Goal: Task Accomplishment & Management: Manage account settings

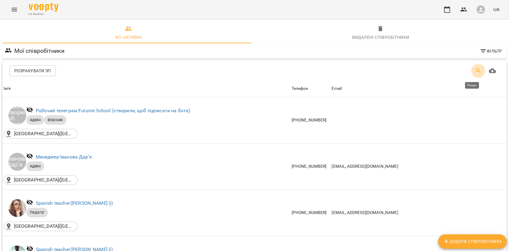
drag, startPoint x: 475, startPoint y: 72, endPoint x: 471, endPoint y: 67, distance: 6.8
click at [475, 72] on icon "Пошук" at bounding box center [478, 70] width 7 height 7
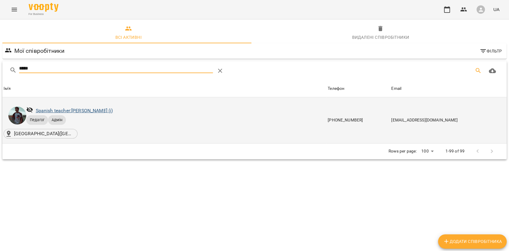
type input "*****"
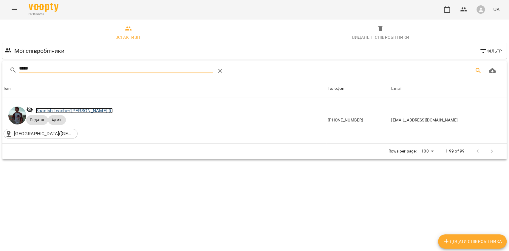
click at [46, 112] on link "Spanish teacher: Ілля Закіров (і)" at bounding box center [74, 111] width 77 height 6
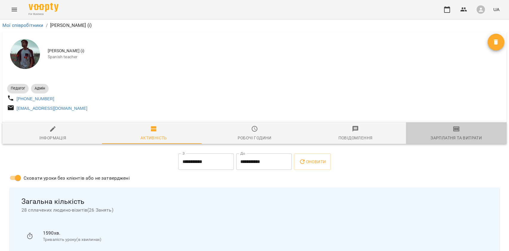
drag, startPoint x: 454, startPoint y: 131, endPoint x: 439, endPoint y: 144, distance: 19.6
click at [453, 131] on icon "button" at bounding box center [456, 128] width 6 height 5
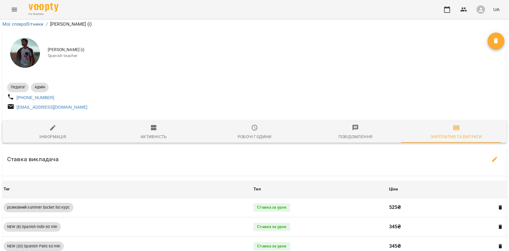
scroll to position [203, 0]
click at [450, 2] on div "UA" at bounding box center [471, 10] width 62 height 16
click at [448, 10] on icon "button" at bounding box center [446, 9] width 7 height 7
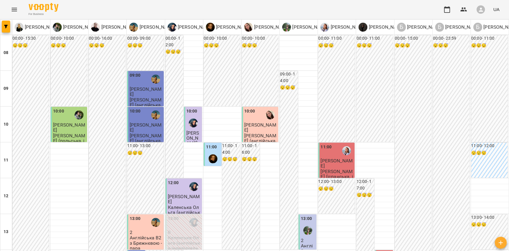
click at [12, 10] on icon "Menu" at bounding box center [14, 9] width 7 height 7
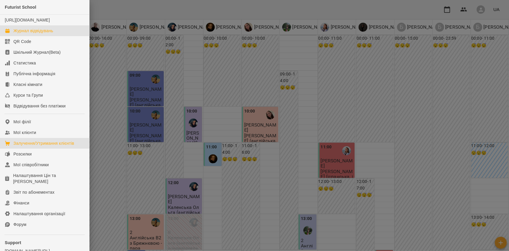
drag, startPoint x: 49, startPoint y: 150, endPoint x: 71, endPoint y: 148, distance: 21.6
click at [49, 146] on div "Залучення/Утримання клієнтів" at bounding box center [43, 143] width 61 height 6
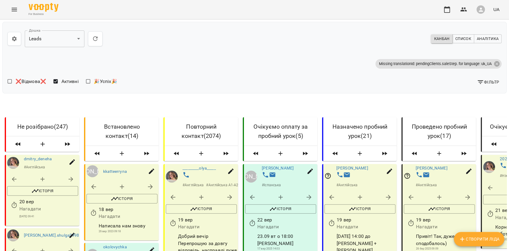
click at [19, 8] on button "Menu" at bounding box center [14, 9] width 14 height 14
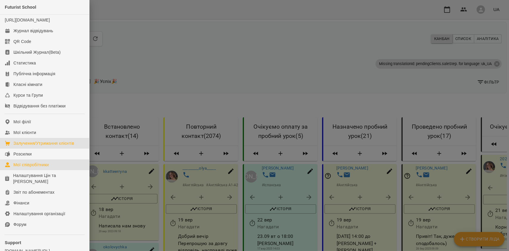
click at [42, 168] on div "Мої співробітники" at bounding box center [30, 165] width 35 height 6
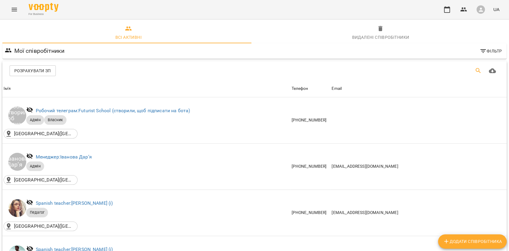
click at [475, 74] on icon "Пошук" at bounding box center [478, 70] width 7 height 7
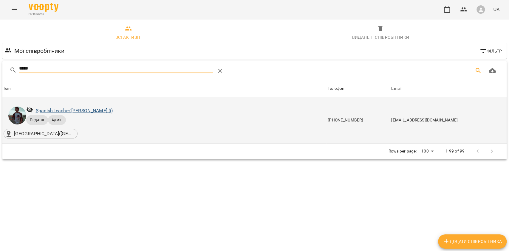
type input "*****"
click at [97, 112] on link "Spanish teacher: Ілля Закіров (і)" at bounding box center [74, 111] width 77 height 6
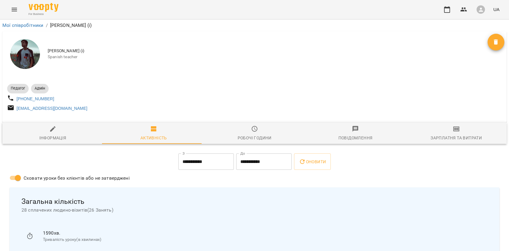
click at [90, 135] on span "Інформація" at bounding box center [53, 133] width 94 height 16
select select "**"
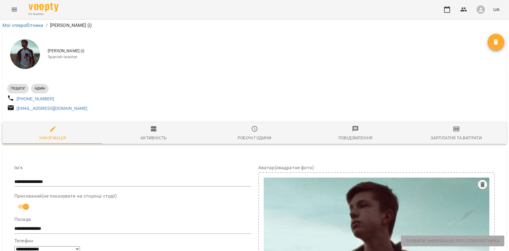
click at [435, 141] on div "Зарплатня та Витрати" at bounding box center [456, 137] width 51 height 7
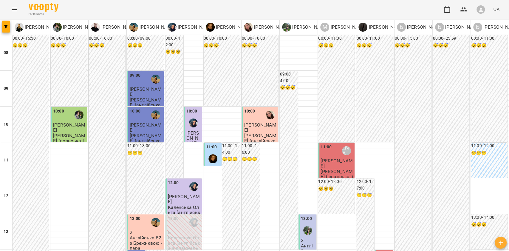
scroll to position [79, 0]
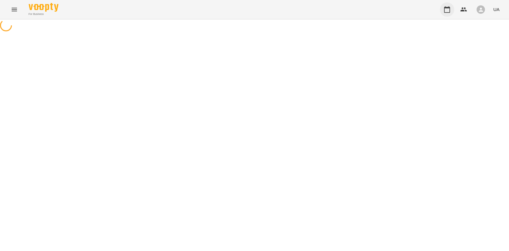
click at [447, 9] on icon "button" at bounding box center [446, 9] width 7 height 7
click at [459, 12] on button "button" at bounding box center [463, 9] width 14 height 14
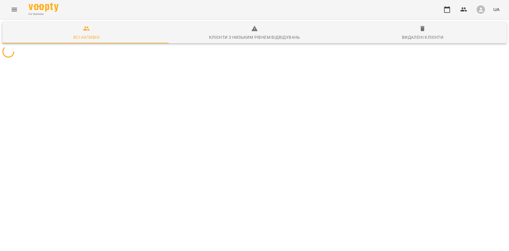
click at [477, 8] on div "button" at bounding box center [480, 9] width 8 height 8
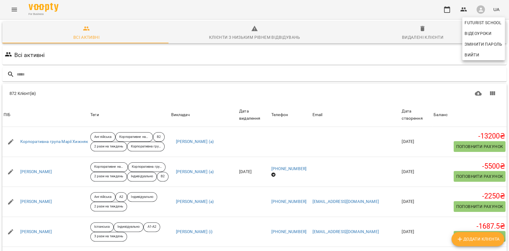
click at [451, 8] on div at bounding box center [254, 125] width 509 height 251
click at [446, 8] on icon "button" at bounding box center [447, 9] width 6 height 7
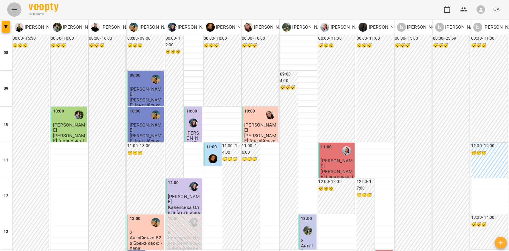
click at [11, 11] on icon "Menu" at bounding box center [14, 9] width 7 height 7
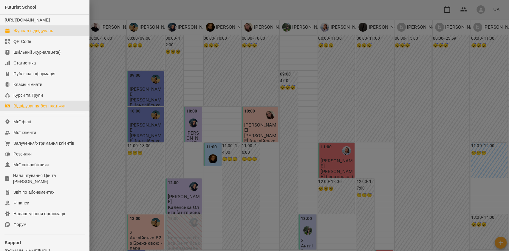
click at [55, 109] on div "Відвідування без платіжки" at bounding box center [39, 106] width 52 height 6
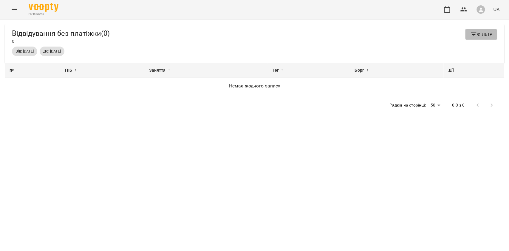
click at [470, 36] on icon "button" at bounding box center [473, 34] width 7 height 7
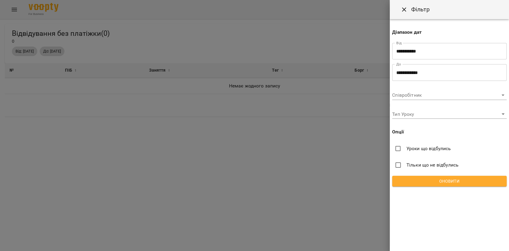
click at [436, 52] on input "**********" at bounding box center [449, 51] width 114 height 17
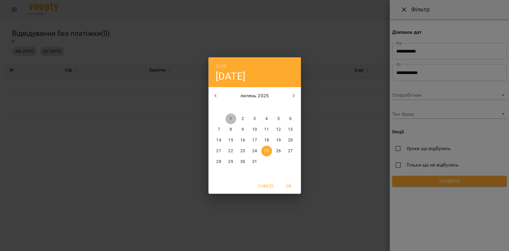
click at [227, 120] on span "1" at bounding box center [230, 119] width 11 height 6
type input "**********"
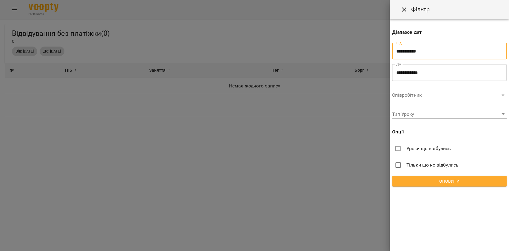
click at [445, 183] on span "Оновити" at bounding box center [449, 180] width 105 height 7
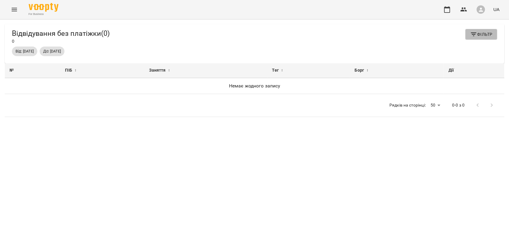
click at [470, 36] on icon "button" at bounding box center [473, 34] width 7 height 7
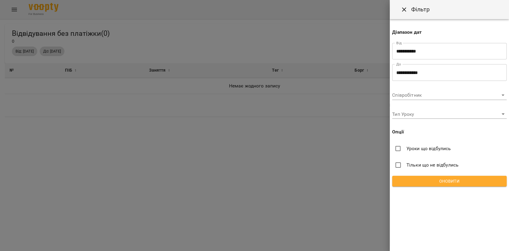
click at [409, 47] on input "**********" at bounding box center [449, 51] width 114 height 17
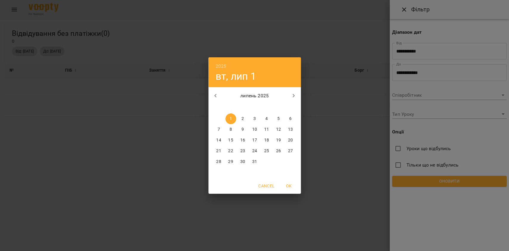
click at [213, 98] on icon "button" at bounding box center [215, 95] width 7 height 7
click at [227, 121] on span "1" at bounding box center [230, 119] width 11 height 6
type input "**********"
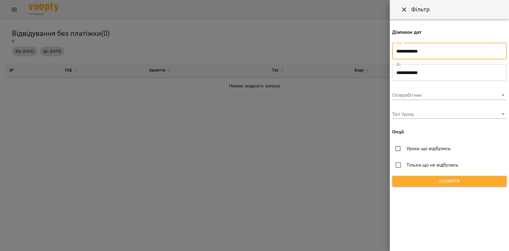
click at [453, 181] on span "Оновити" at bounding box center [449, 180] width 105 height 7
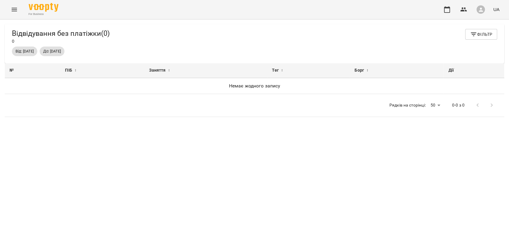
click at [470, 35] on icon "button" at bounding box center [473, 34] width 7 height 7
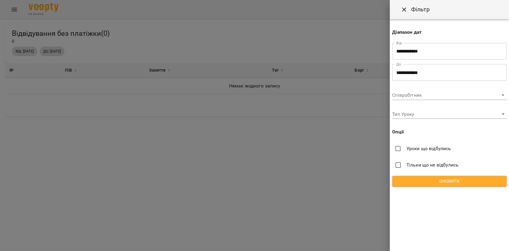
click at [424, 181] on span "Оновити" at bounding box center [449, 180] width 105 height 7
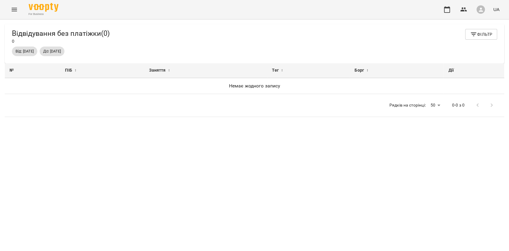
click at [55, 127] on div "№ ПІБ ↕ Заняття ↕ Тег ↕ Борг ↕ Дії Немає жодного запису Рядків на сторінці: 50 …" at bounding box center [254, 164] width 499 height 202
click at [471, 32] on icon "button" at bounding box center [473, 34] width 7 height 7
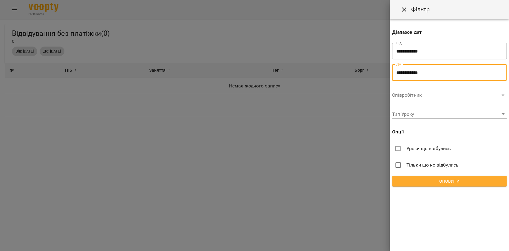
click at [436, 71] on input "**********" at bounding box center [449, 72] width 114 height 17
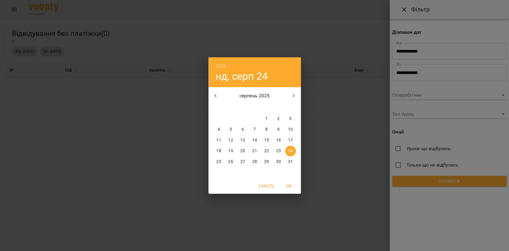
click at [417, 55] on div "2025 нд, серп 24 серпень 2025 пн вт ср чт пт сб нд 28 29 30 31 1 2 3 4 5 6 7 8 …" at bounding box center [254, 125] width 509 height 251
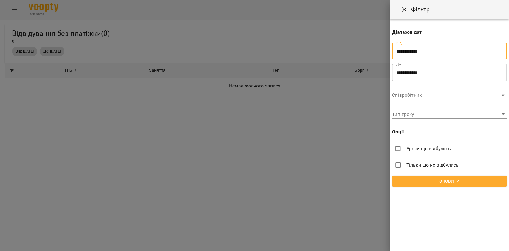
click at [420, 45] on input "**********" at bounding box center [449, 51] width 114 height 17
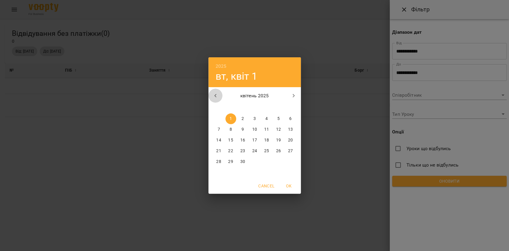
click at [222, 94] on button "button" at bounding box center [215, 96] width 14 height 14
click at [273, 120] on span "1" at bounding box center [278, 119] width 11 height 6
type input "**********"
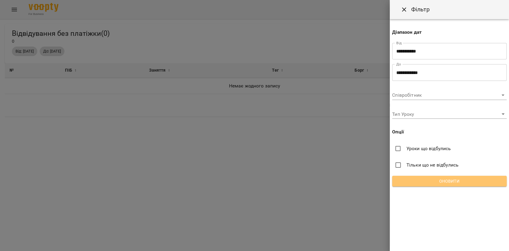
click at [439, 181] on span "Оновити" at bounding box center [449, 180] width 105 height 7
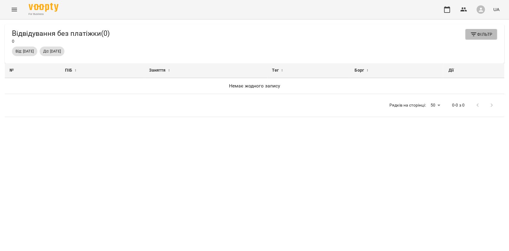
click at [478, 37] on span "Фільтр" at bounding box center [481, 34] width 22 height 7
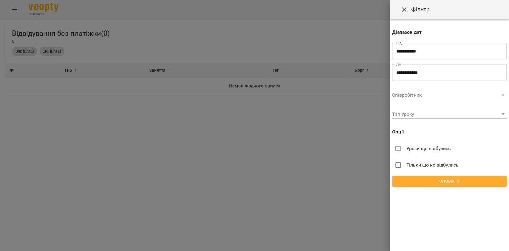
click at [409, 165] on span "Тільки що не відбулись" at bounding box center [432, 164] width 52 height 7
click at [424, 182] on span "Оновити" at bounding box center [449, 180] width 105 height 7
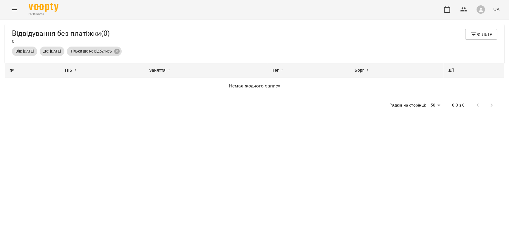
drag, startPoint x: 459, startPoint y: 140, endPoint x: 459, endPoint y: 134, distance: 6.0
click at [459, 140] on div "№ ПІБ ↕ Заняття ↕ Тег ↕ Борг ↕ Дії Немає жодного запису Рядків на сторінці: 50 …" at bounding box center [254, 164] width 499 height 202
click at [484, 33] on span "Фільтр" at bounding box center [481, 34] width 22 height 7
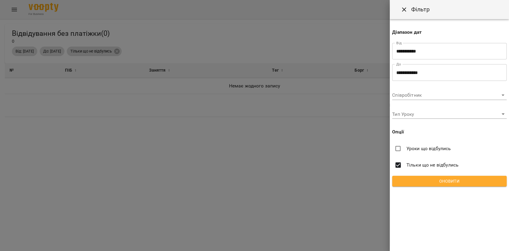
click at [424, 163] on span "Тільки що не відбулись" at bounding box center [432, 164] width 52 height 7
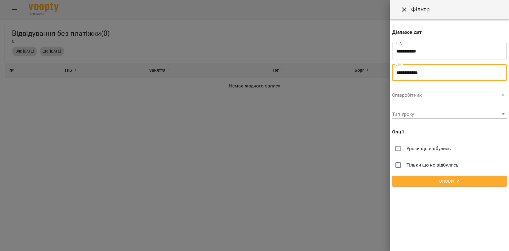
click at [423, 74] on input "**********" at bounding box center [449, 72] width 114 height 17
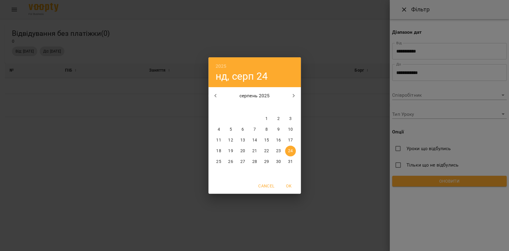
click at [292, 92] on icon "button" at bounding box center [293, 95] width 7 height 7
click at [255, 139] on p "18" at bounding box center [254, 140] width 5 height 6
type input "**********"
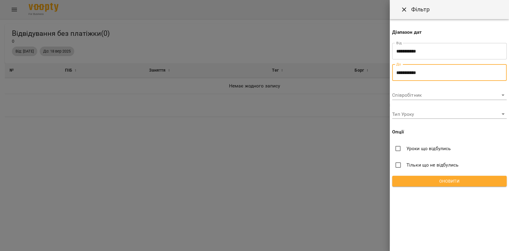
click at [428, 179] on span "Оновити" at bounding box center [449, 180] width 105 height 7
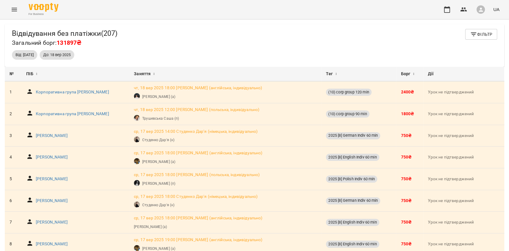
click at [475, 30] on button "Фільтр" at bounding box center [481, 34] width 32 height 11
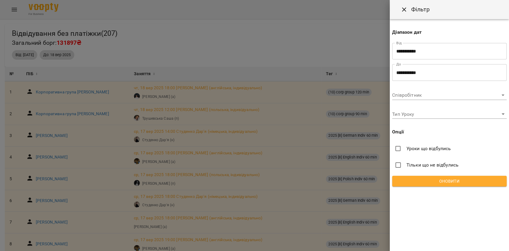
click at [416, 68] on input "**********" at bounding box center [449, 72] width 114 height 17
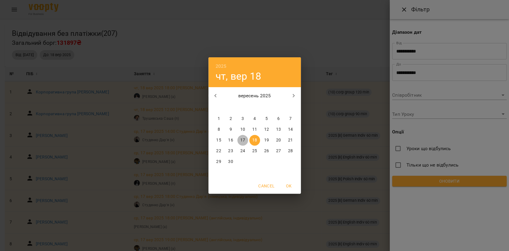
click at [242, 140] on p "17" at bounding box center [242, 140] width 5 height 6
type input "**********"
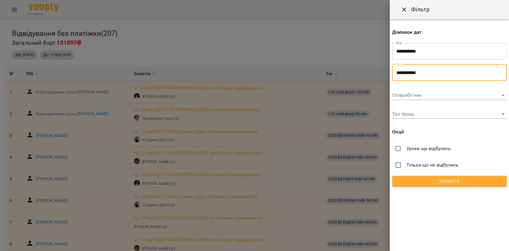
click at [421, 180] on span "Оновити" at bounding box center [449, 180] width 105 height 7
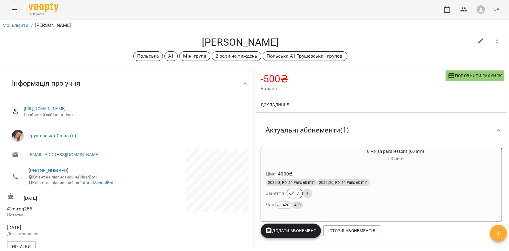
drag, startPoint x: 0, startPoint y: 0, endPoint x: 11, endPoint y: 9, distance: 13.8
click at [11, 9] on icon "Menu" at bounding box center [14, 9] width 7 height 7
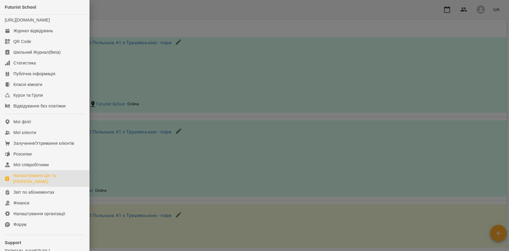
click at [49, 184] on div "Налаштування Цін та Абонементів" at bounding box center [48, 178] width 71 height 12
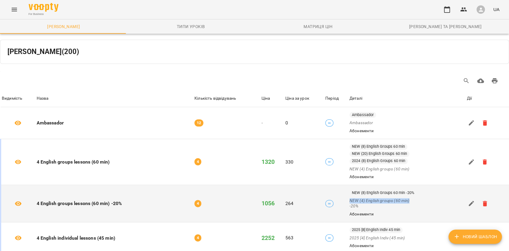
drag, startPoint x: 408, startPoint y: 201, endPoint x: 346, endPoint y: 200, distance: 62.0
click at [349, 200] on p "NEW (4) English groups (60 min) -20%" at bounding box center [383, 203] width 69 height 11
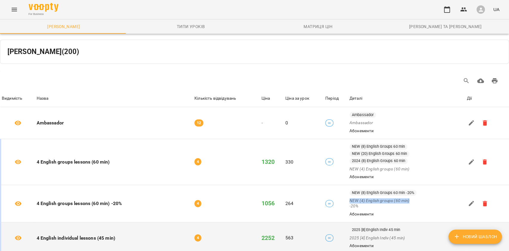
copy p "NEW (4) English groups (60 min)"
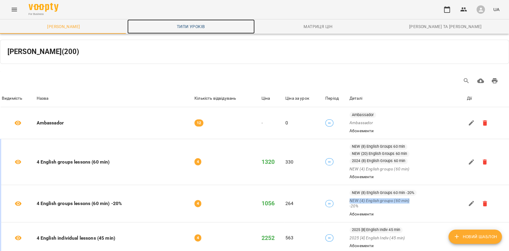
click at [213, 23] on link "Типи уроків" at bounding box center [190, 26] width 127 height 14
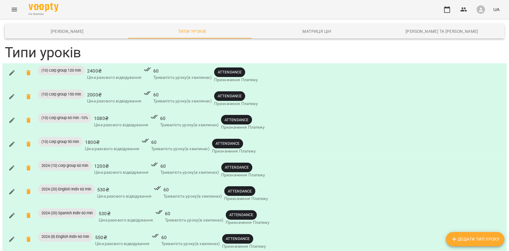
click at [464, 238] on span "Додати Тип Уроку" at bounding box center [475, 238] width 49 height 7
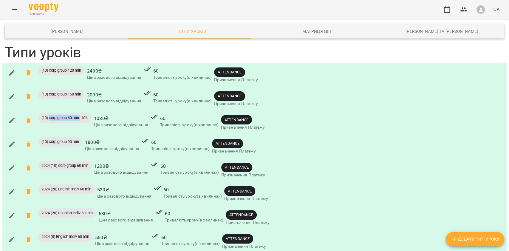
drag, startPoint x: 81, startPoint y: 117, endPoint x: 50, endPoint y: 120, distance: 31.1
click at [50, 120] on span "(10) corp group 60 min -10%" at bounding box center [65, 117] width 54 height 5
copy span "corp group 60 min"
drag, startPoint x: 59, startPoint y: 126, endPoint x: 0, endPoint y: 128, distance: 59.1
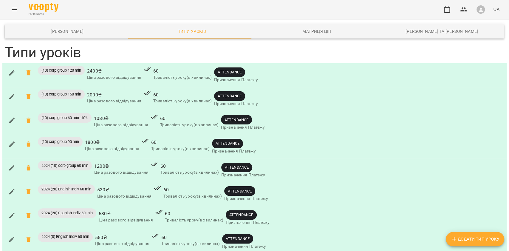
paste input "text"
drag, startPoint x: 50, startPoint y: 126, endPoint x: 33, endPoint y: 125, distance: 17.0
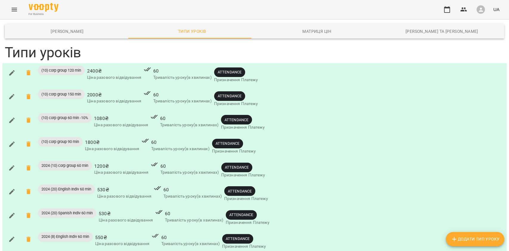
paste input "****"
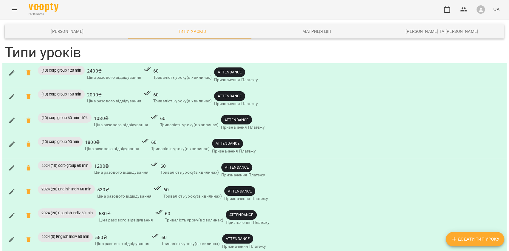
click at [66, 210] on span "2024 (20) Spanish Indiv 60 min" at bounding box center [67, 212] width 58 height 5
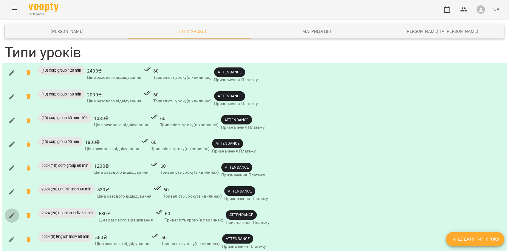
click at [8, 208] on button "button" at bounding box center [12, 215] width 14 height 14
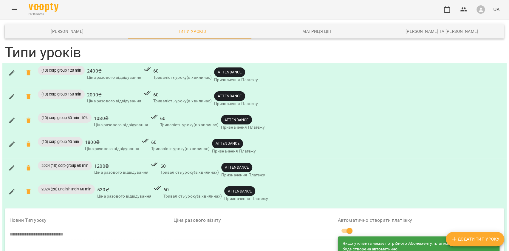
scroll to position [7332, 0]
drag, startPoint x: 29, startPoint y: 125, endPoint x: 10, endPoint y: 125, distance: 19.7
paste input "text"
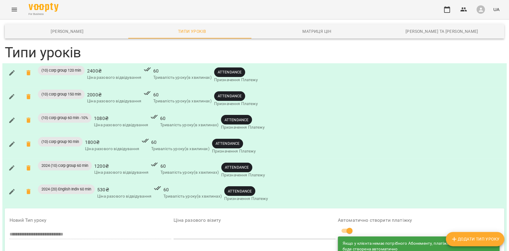
type input "**********"
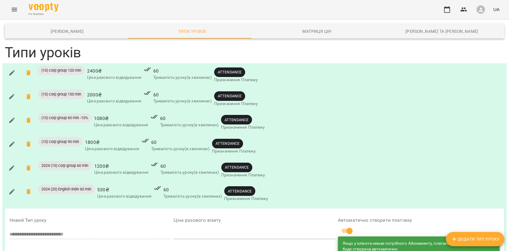
scroll to position [96, 0]
type input "*"
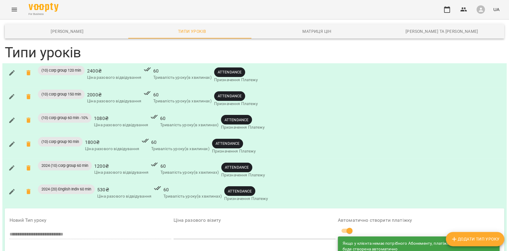
drag, startPoint x: 114, startPoint y: 128, endPoint x: 6, endPoint y: 124, distance: 108.0
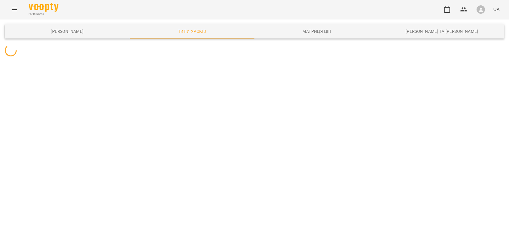
scroll to position [0, 0]
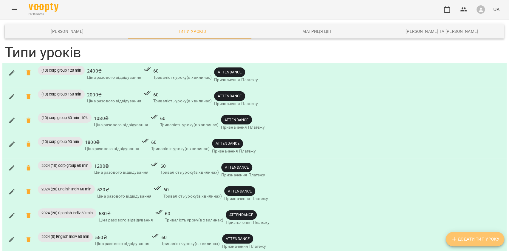
click at [475, 243] on button "Додати Тип Уроку" at bounding box center [475, 239] width 58 height 14
type input "**********"
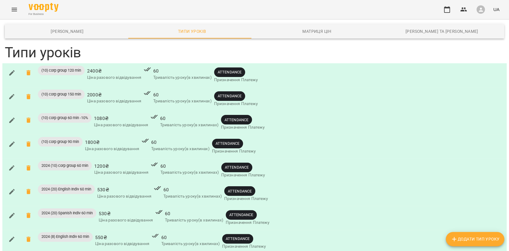
type input "*"
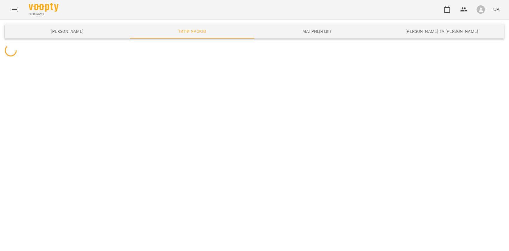
scroll to position [0, 0]
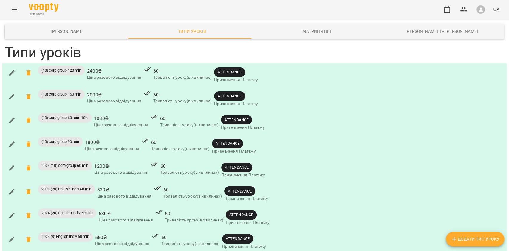
click at [474, 242] on span "Додати Тип Уроку" at bounding box center [475, 238] width 49 height 7
type input "**********"
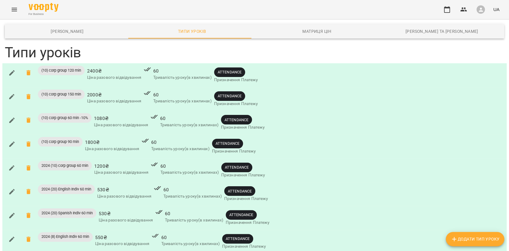
type input "*"
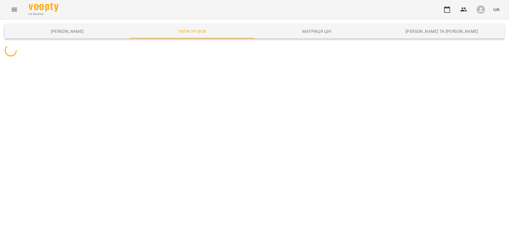
scroll to position [0, 0]
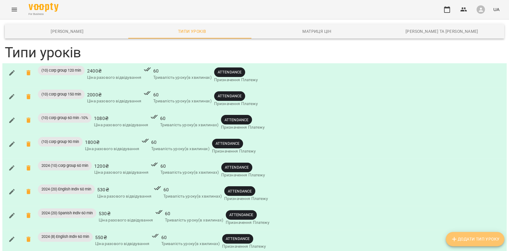
click at [473, 244] on button "Додати Тип Уроку" at bounding box center [475, 239] width 58 height 14
type input "**********"
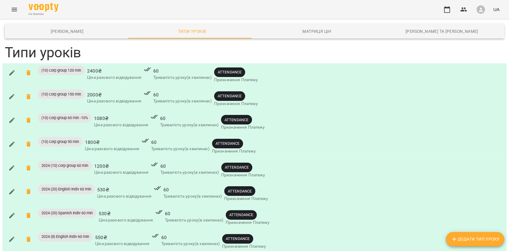
type input "*"
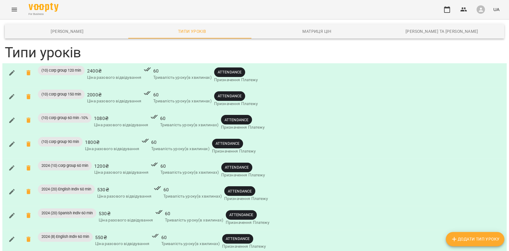
type input "*"
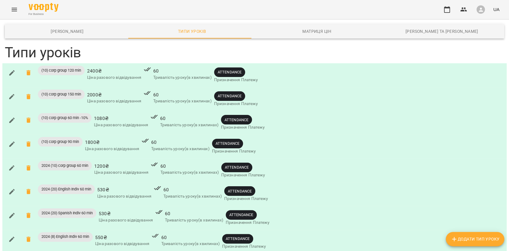
type input "*"
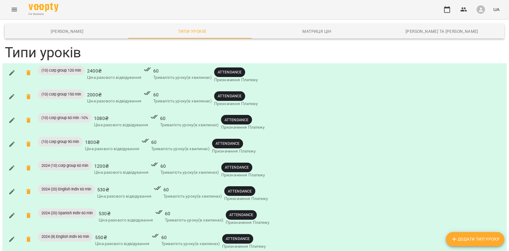
type input "*"
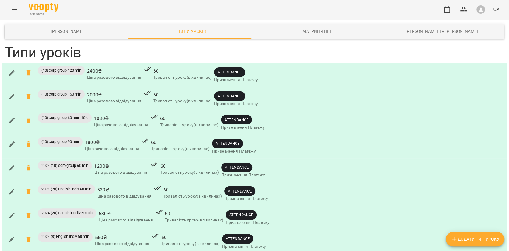
type input "*"
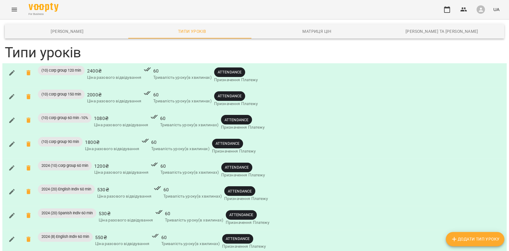
type input "*"
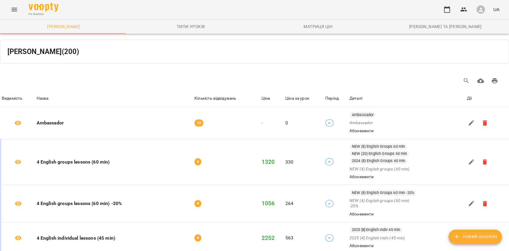
click at [8, 4] on div "For Business UA" at bounding box center [254, 9] width 509 height 19
click at [10, 8] on button "Menu" at bounding box center [14, 9] width 14 height 14
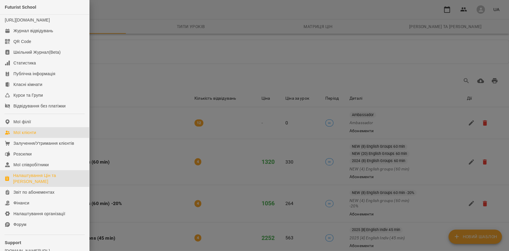
click at [40, 138] on link "Мої клієнти" at bounding box center [44, 132] width 89 height 11
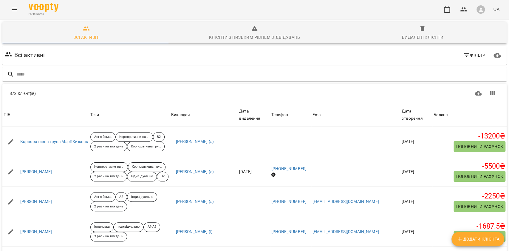
click at [475, 55] on span "Фільтр" at bounding box center [474, 55] width 22 height 7
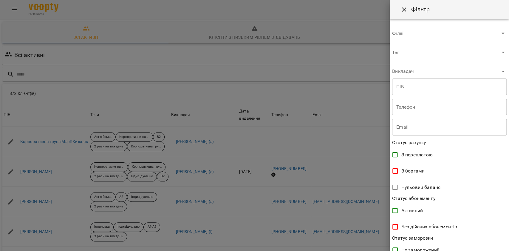
click at [407, 53] on body "For Business UA Всі активні Клієнти з низьким рівнем відвідувань Видалені клієн…" at bounding box center [254, 155] width 509 height 310
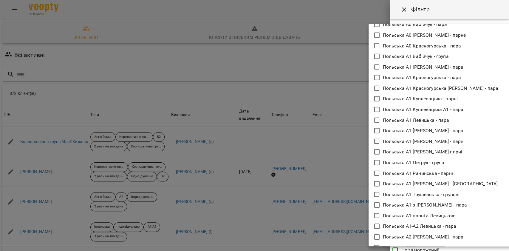
scroll to position [1272, 0]
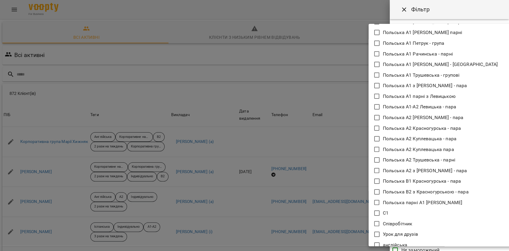
click at [406, 222] on p "Співробітник" at bounding box center [398, 223] width 30 height 7
type input "**********"
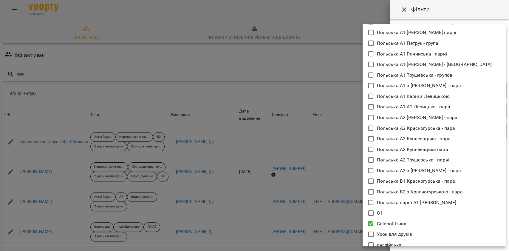
click at [442, 14] on div at bounding box center [254, 125] width 509 height 251
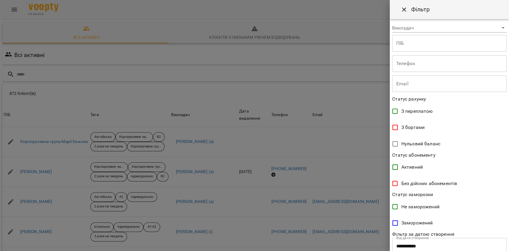
scroll to position [85, 0]
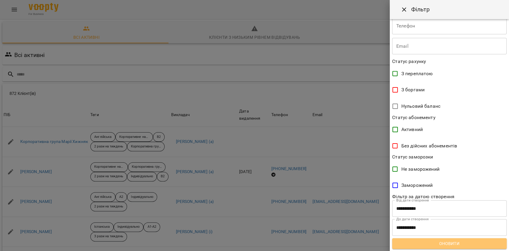
click at [453, 248] on button "Оновити" at bounding box center [449, 243] width 114 height 11
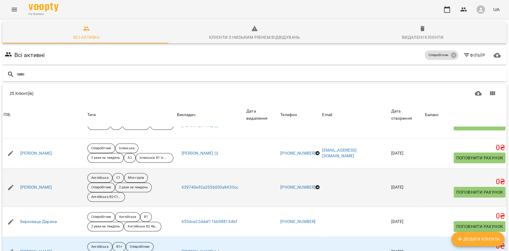
scroll to position [40, 0]
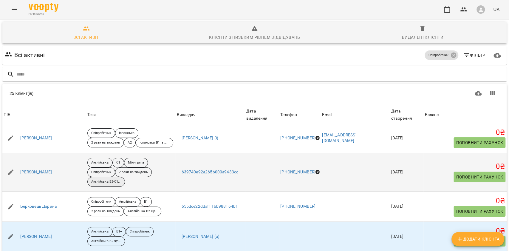
click at [121, 179] on p "Англійська В2-С1 Романишин" at bounding box center [106, 181] width 30 height 5
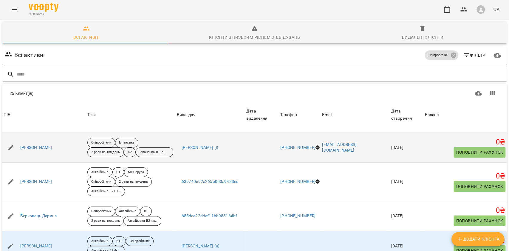
scroll to position [40, 0]
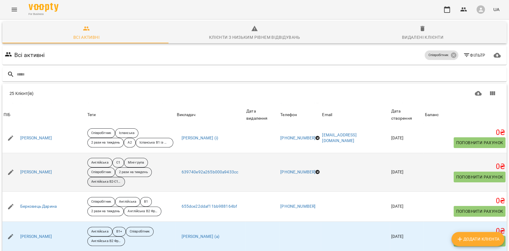
click at [121, 184] on p "Англійська В2-С1 Романишин" at bounding box center [106, 181] width 30 height 5
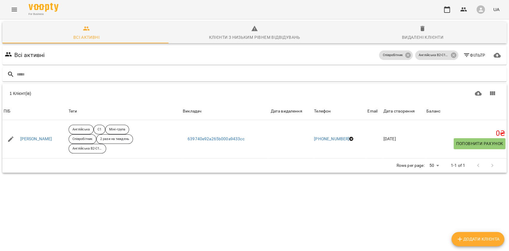
scroll to position [26, 0]
click at [451, 52] on icon at bounding box center [453, 54] width 5 height 5
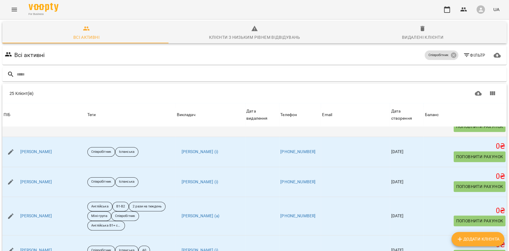
scroll to position [239, 0]
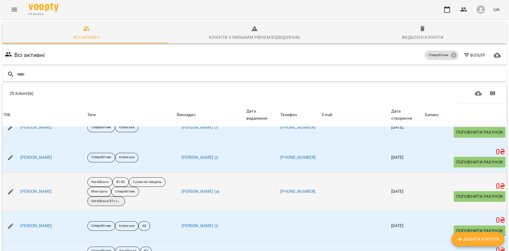
click at [121, 199] on p "Англійська В1+ співробітники Романишин - група" at bounding box center [106, 201] width 30 height 5
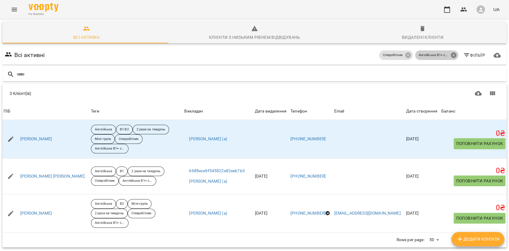
click at [451, 52] on icon at bounding box center [453, 54] width 5 height 5
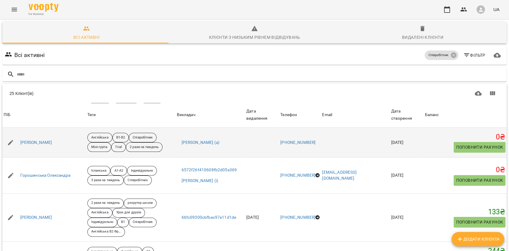
scroll to position [676, 0]
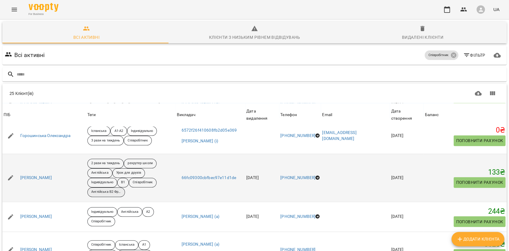
click at [121, 189] on p "Англійська В2 Фрунзе - група співробітники" at bounding box center [106, 191] width 30 height 5
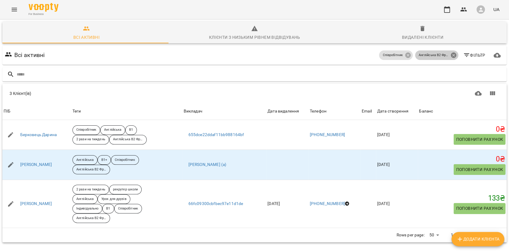
click at [450, 52] on icon at bounding box center [453, 55] width 7 height 7
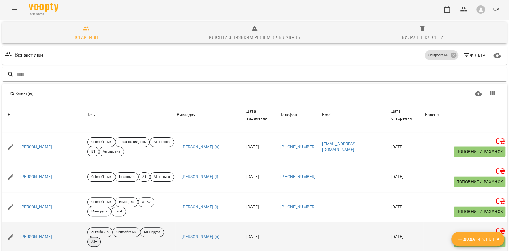
scroll to position [502, 0]
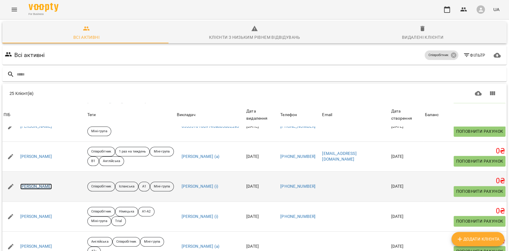
click at [44, 183] on link "Хижняк Марія" at bounding box center [36, 186] width 32 height 6
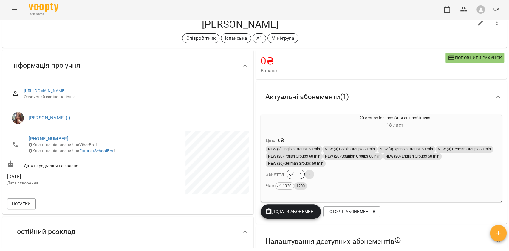
scroll to position [40, 0]
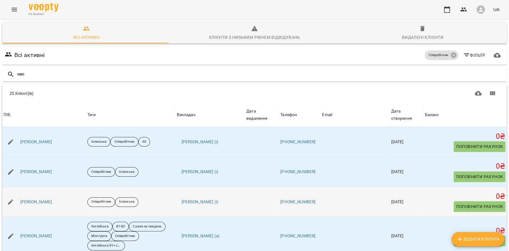
scroll to position [239, 0]
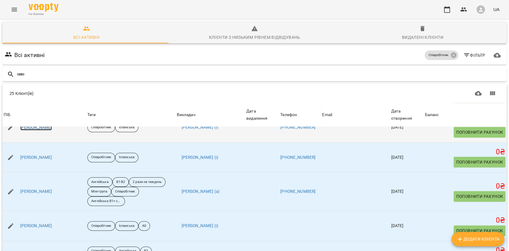
click at [43, 130] on link "Названова Марія" at bounding box center [36, 127] width 32 height 6
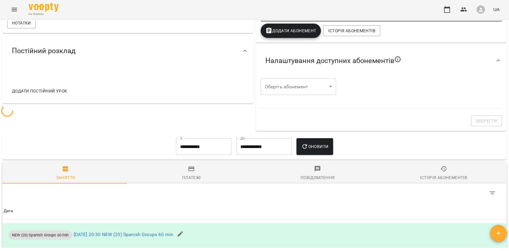
scroll to position [332, 0]
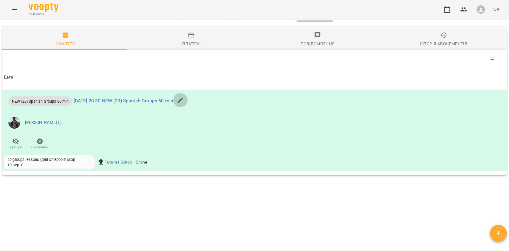
click at [188, 100] on button "button" at bounding box center [180, 100] width 14 height 14
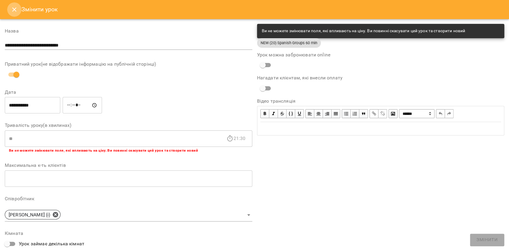
click at [13, 11] on icon "Close" at bounding box center [14, 9] width 7 height 7
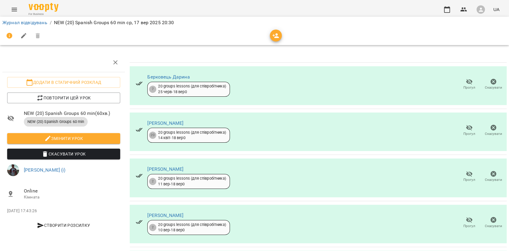
click at [156, 136] on span "20 groups lessons (для співробітника) 14 квіт - 18 вер 0" at bounding box center [191, 135] width 75 height 11
click at [116, 139] on button "Змінити урок" at bounding box center [63, 138] width 113 height 11
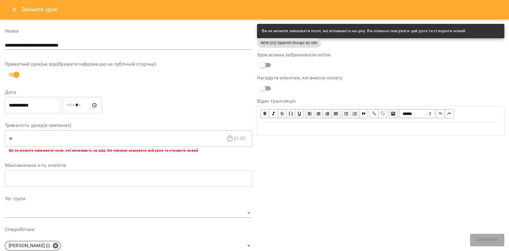
click at [10, 11] on button "Close" at bounding box center [14, 9] width 14 height 14
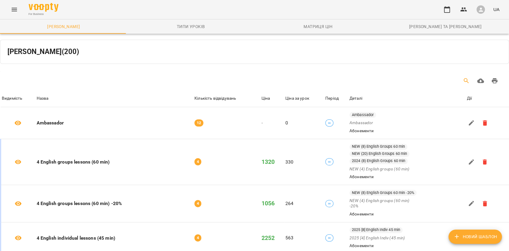
click at [463, 80] on icon "Search" at bounding box center [466, 80] width 7 height 7
click at [464, 80] on icon "Search" at bounding box center [466, 80] width 5 height 5
click at [459, 83] on button "Search" at bounding box center [466, 81] width 14 height 14
click at [398, 77] on div "Table Toolbar" at bounding box center [385, 81] width 234 height 14
click at [293, 76] on div "Table Toolbar" at bounding box center [385, 81] width 234 height 14
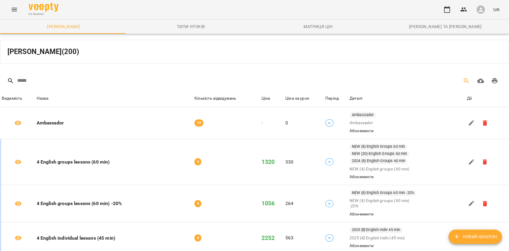
click at [79, 82] on div "Table Toolbar" at bounding box center [137, 80] width 261 height 7
click at [43, 80] on input "Table Toolbar" at bounding box center [47, 80] width 60 height 7
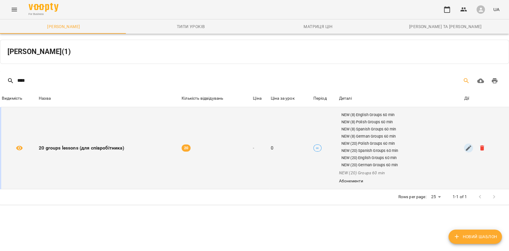
type input "****"
click at [466, 147] on icon "button" at bounding box center [468, 147] width 5 height 5
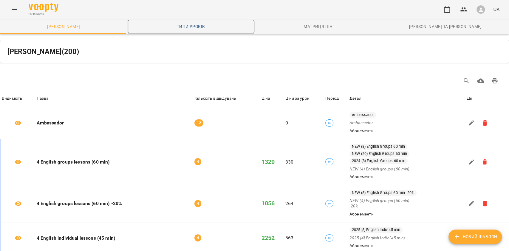
click at [190, 22] on link "Типи уроків" at bounding box center [190, 26] width 127 height 14
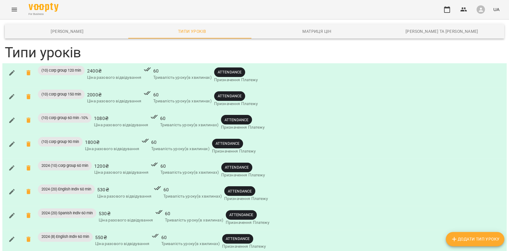
scroll to position [6904, 0]
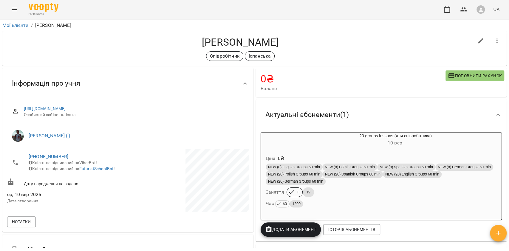
click at [311, 162] on div "Ціна 0 ₴" at bounding box center [381, 158] width 234 height 11
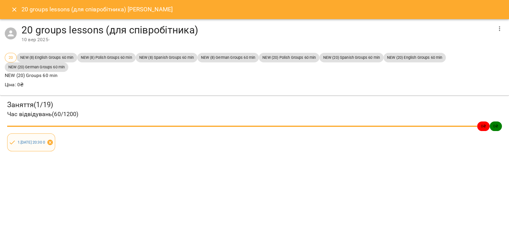
click at [53, 142] on icon at bounding box center [49, 142] width 5 height 5
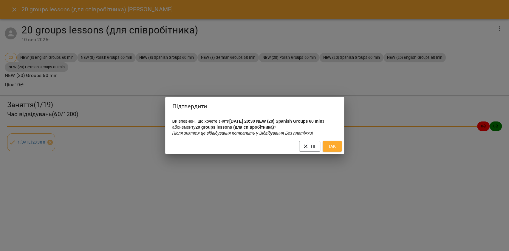
click at [326, 148] on button "Так" at bounding box center [332, 146] width 19 height 11
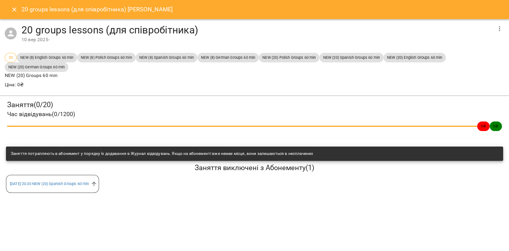
click at [9, 9] on button "Close" at bounding box center [14, 9] width 14 height 14
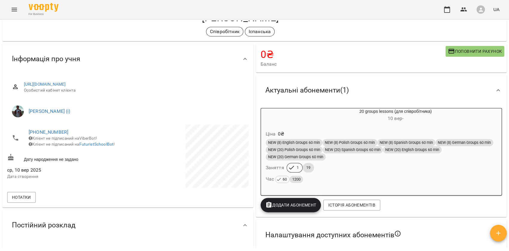
scroll to position [40, 0]
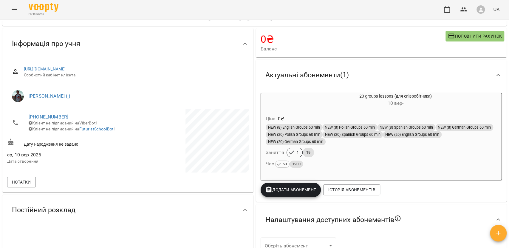
click at [302, 124] on div "NEW (8) English Groups 60 min" at bounding box center [294, 127] width 57 height 7
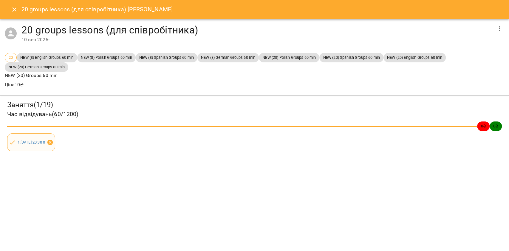
click at [53, 143] on icon at bounding box center [50, 142] width 7 height 7
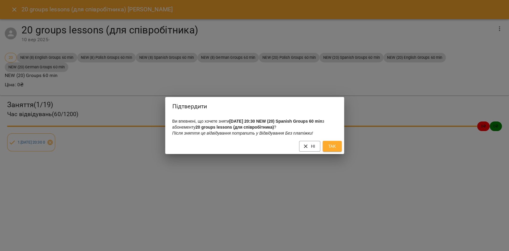
click at [335, 146] on span "Так" at bounding box center [332, 146] width 10 height 7
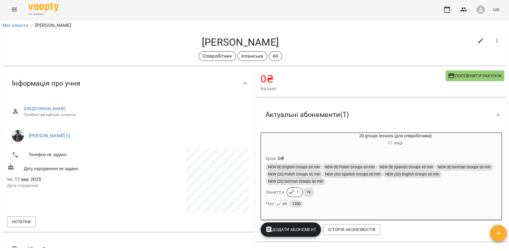
click at [266, 158] on h6 "Ціна" at bounding box center [271, 158] width 10 height 8
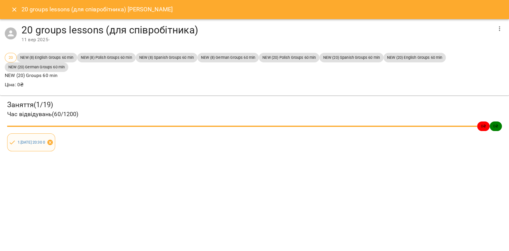
click at [53, 143] on icon at bounding box center [49, 142] width 5 height 5
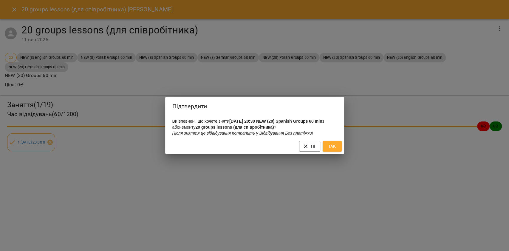
click at [340, 148] on button "Так" at bounding box center [332, 146] width 19 height 11
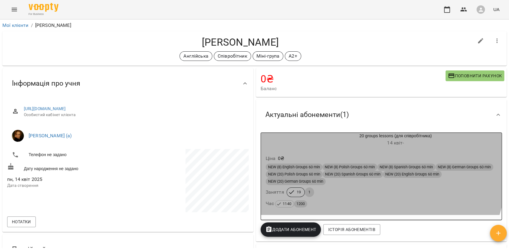
click at [278, 151] on div "Ціна 0 ₴ NEW (8) English Groups 60 min NEW (8) Polish Groups 60 min NEW (8) Spa…" at bounding box center [381, 181] width 241 height 65
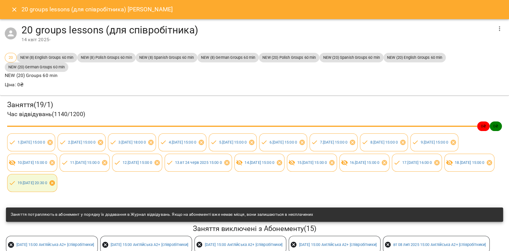
click at [55, 184] on icon at bounding box center [51, 182] width 5 height 5
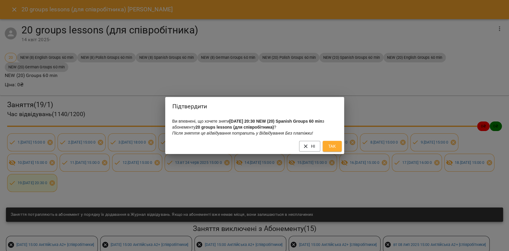
click at [330, 148] on span "Так" at bounding box center [332, 146] width 10 height 7
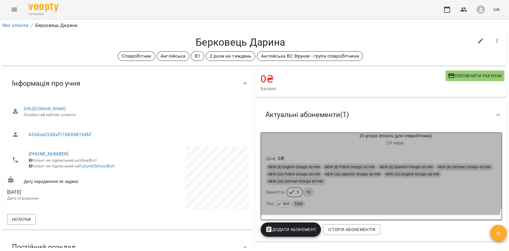
click at [343, 170] on span "NEW (8) Polish Groups 60 min" at bounding box center [349, 166] width 55 height 5
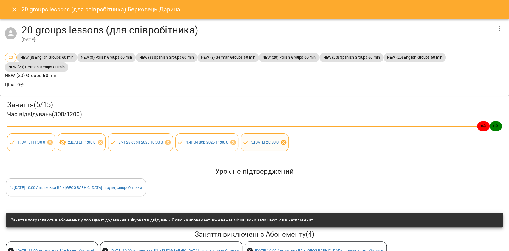
click at [286, 142] on icon at bounding box center [283, 142] width 5 height 5
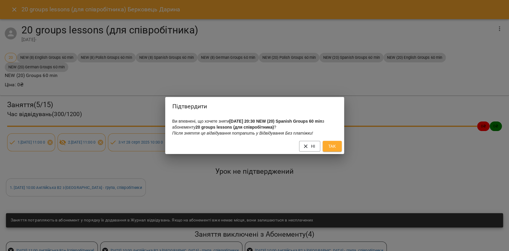
click at [324, 146] on button "Так" at bounding box center [332, 146] width 19 height 11
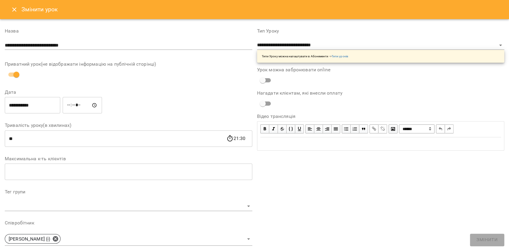
click at [346, 50] on div "Типи Уроку можна налаштувати в Абонементи -> Типи уроків" at bounding box center [380, 56] width 247 height 13
click at [339, 44] on select "**********" at bounding box center [380, 46] width 247 height 10
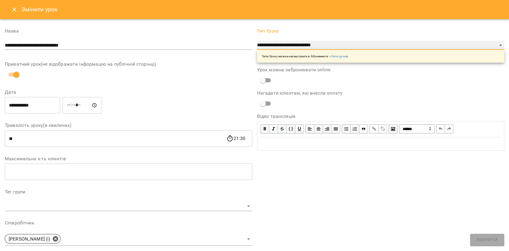
select select "**********"
click at [257, 41] on select "**********" at bounding box center [380, 46] width 247 height 10
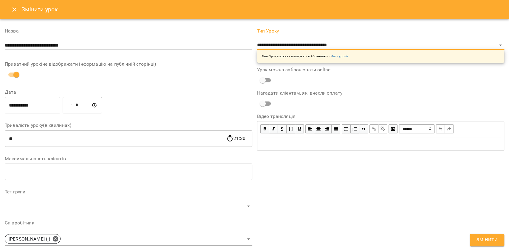
click at [485, 237] on span "Змінити" at bounding box center [486, 240] width 21 height 8
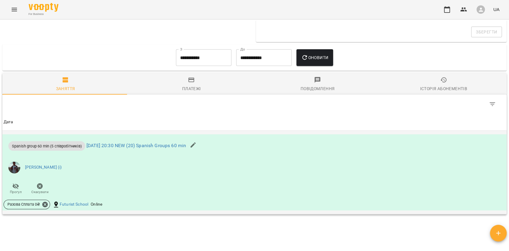
scroll to position [327, 0]
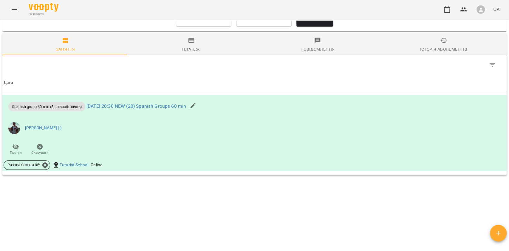
click at [13, 10] on icon "Menu" at bounding box center [14, 9] width 7 height 7
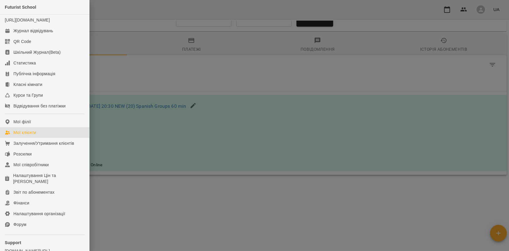
click at [43, 136] on link "Мої клієнти" at bounding box center [44, 132] width 89 height 11
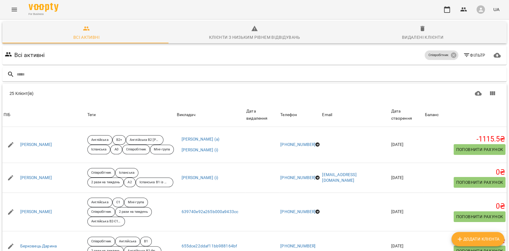
click at [14, 10] on icon "Menu" at bounding box center [14, 10] width 5 height 4
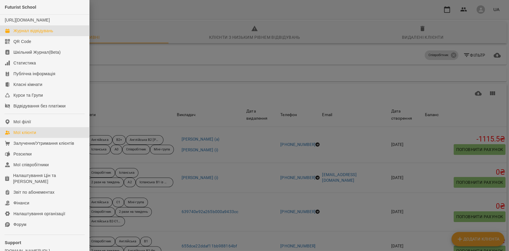
click at [30, 36] on link "Журнал відвідувань" at bounding box center [44, 30] width 89 height 11
